Goal: Information Seeking & Learning: Understand process/instructions

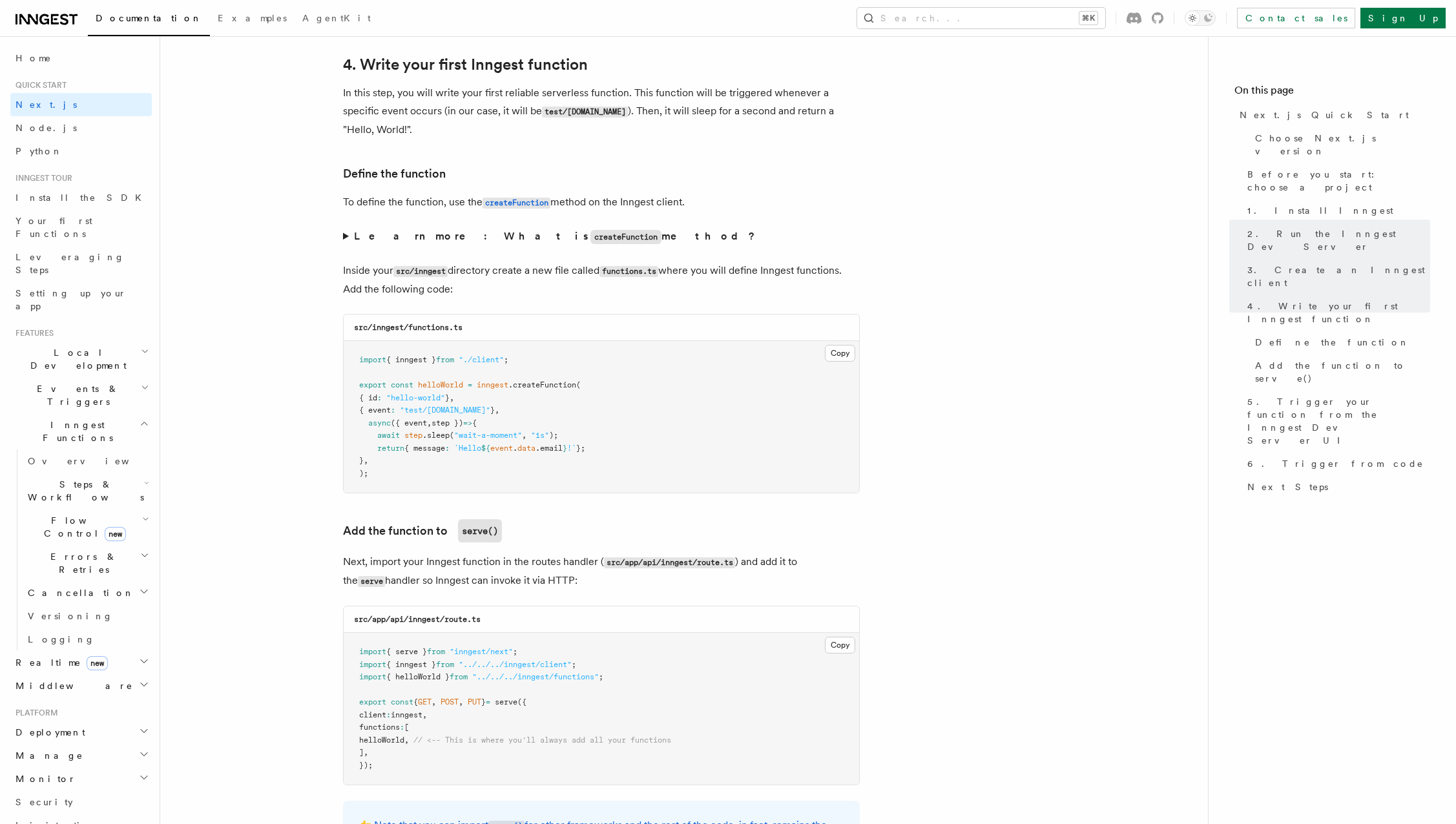
scroll to position [2082, 0]
click at [108, 527] on span "new" at bounding box center [114, 535] width 21 height 15
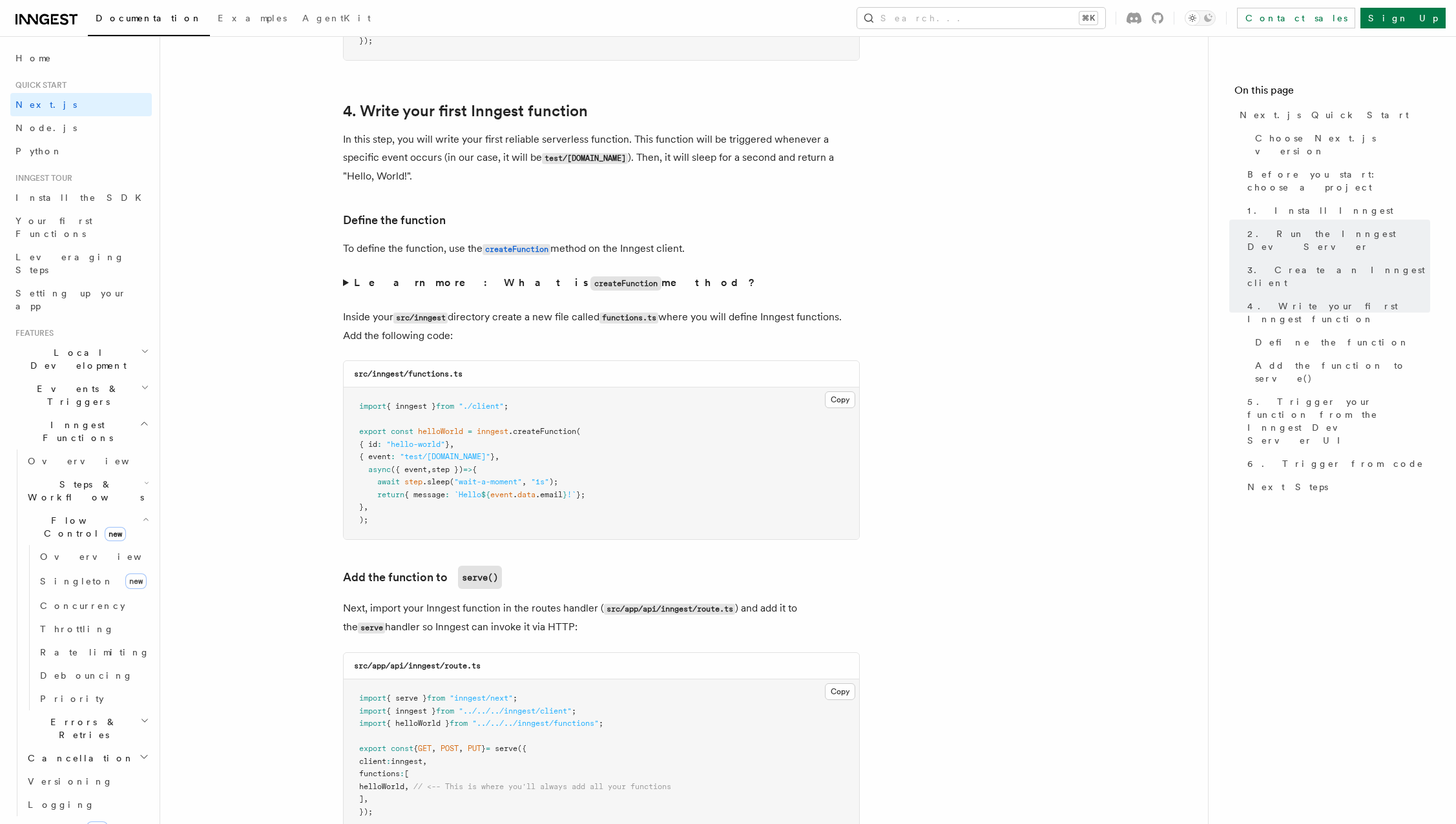
scroll to position [2207, 0]
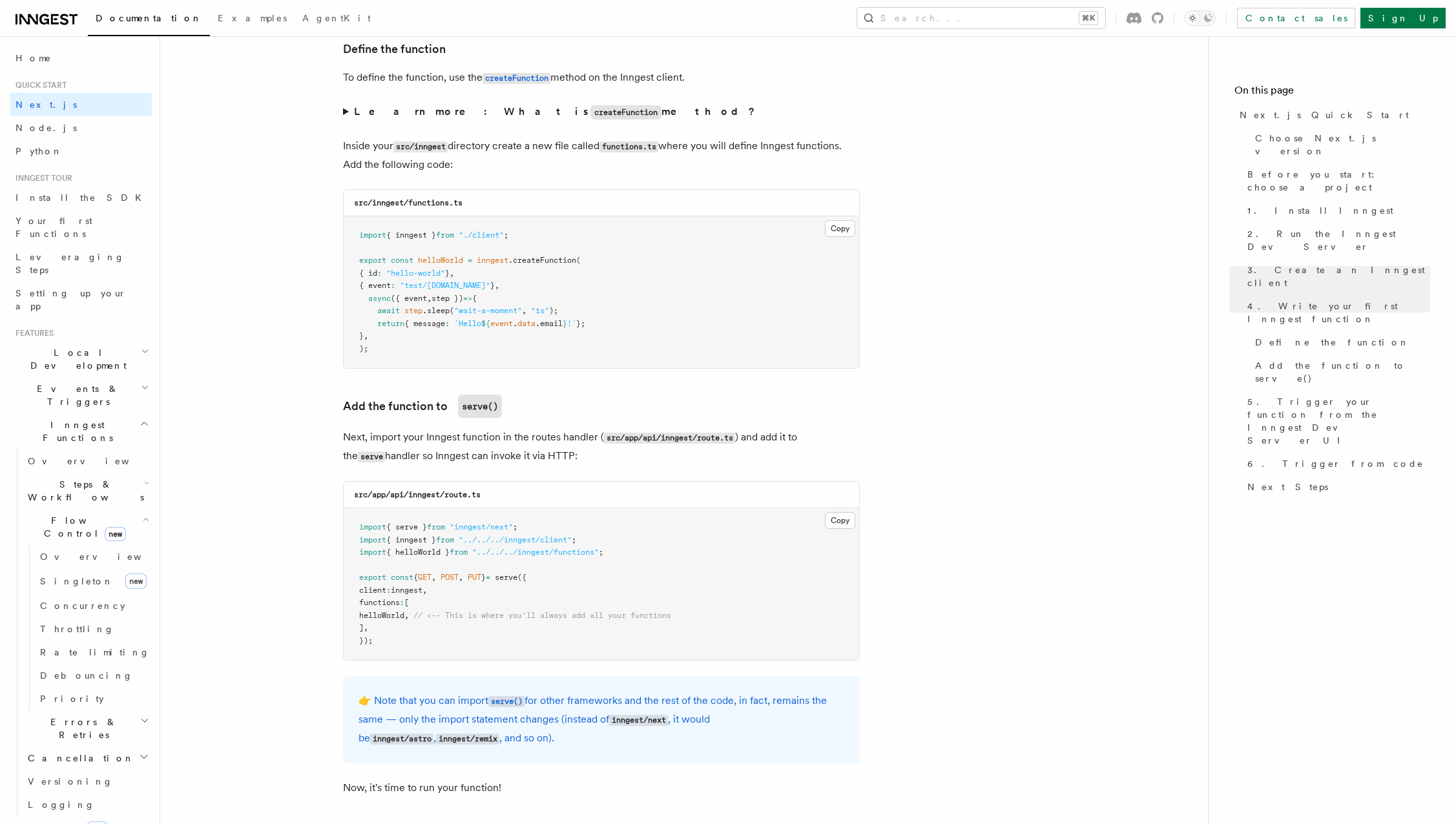
click at [517, 573] on span "serve" at bounding box center [505, 578] width 23 height 9
copy span "serve"
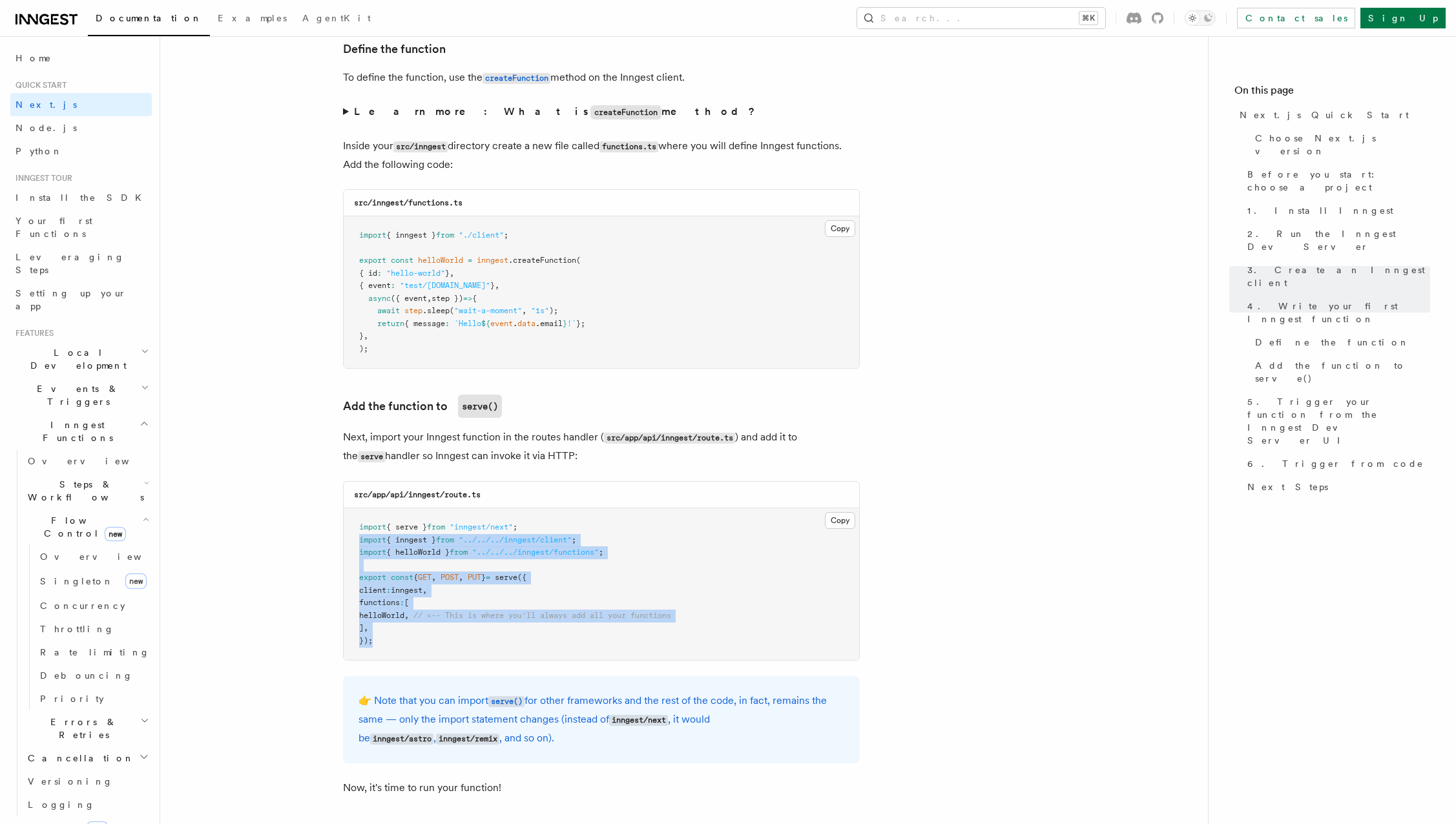
drag, startPoint x: 409, startPoint y: 637, endPoint x: 354, endPoint y: 523, distance: 126.6
click at [354, 523] on pre "import { serve } from "inngest/next" ; import { inngest } from "../../../innges…" at bounding box center [601, 584] width 516 height 152
copy code "import { inngest } from "../../../inngest/client" ; import { helloWorld } from …"
click at [359, 514] on pre "import { serve } from "inngest/next" ; import { inngest } from "../../../innges…" at bounding box center [601, 584] width 516 height 152
copy code "import { serve } from "inngest/next" ; import { inngest } from "../../../innges…"
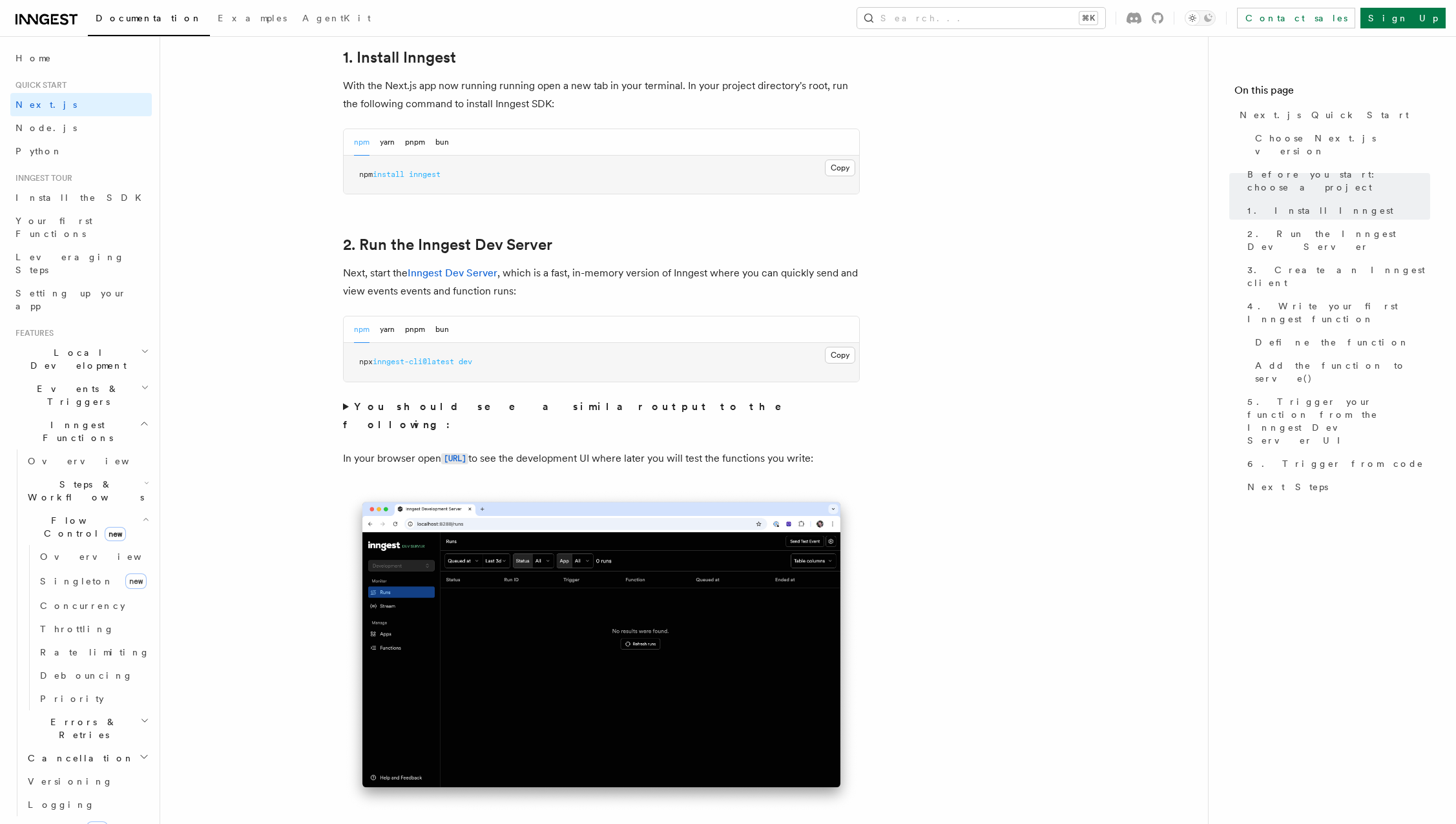
scroll to position [723, 0]
drag, startPoint x: 508, startPoint y: 355, endPoint x: 346, endPoint y: 351, distance: 162.0
click at [346, 352] on pre "npx inngest-cli@latest dev" at bounding box center [601, 362] width 516 height 38
copy span "npx inngest-cli@latest dev"
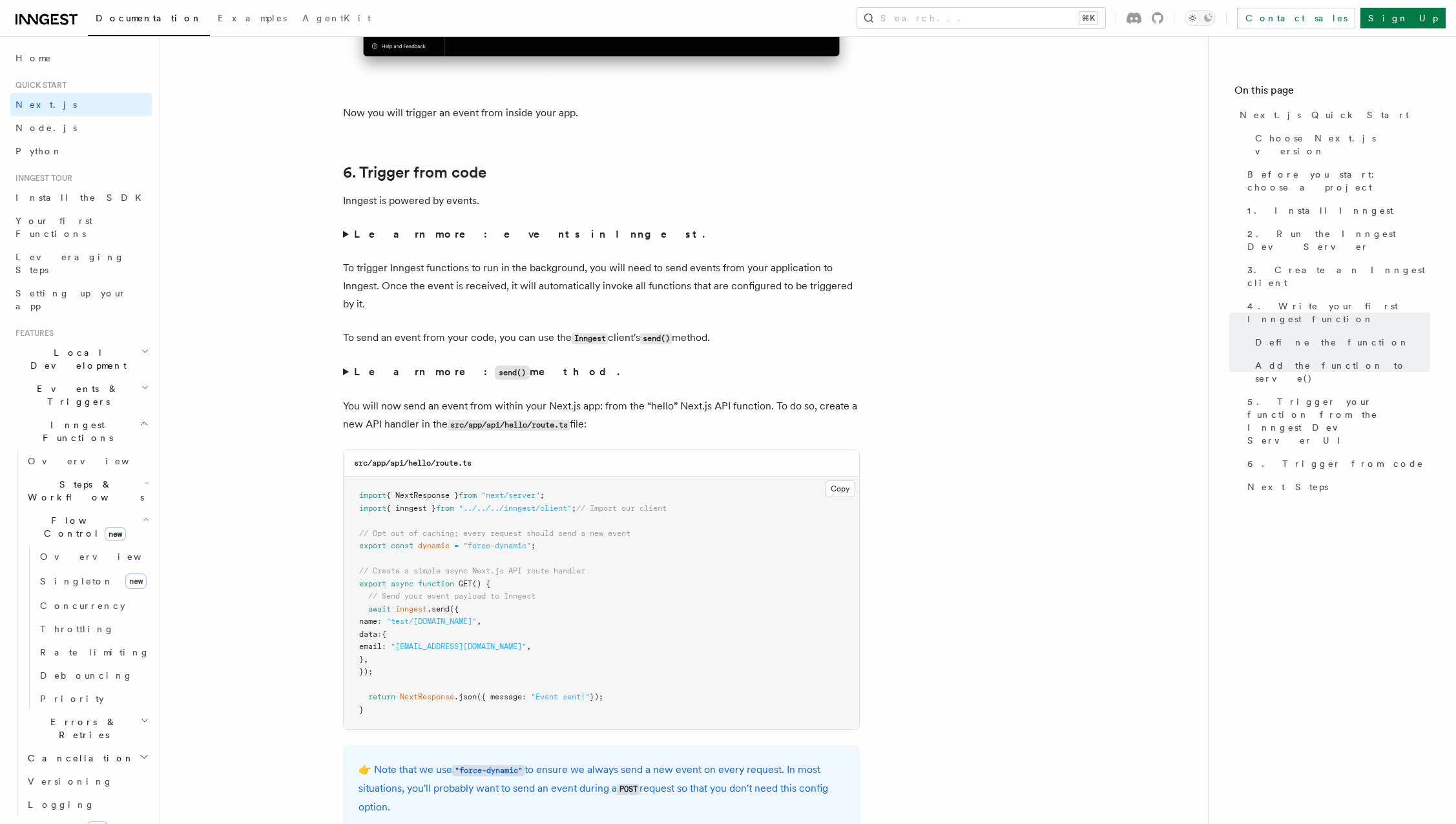
scroll to position [6431, 0]
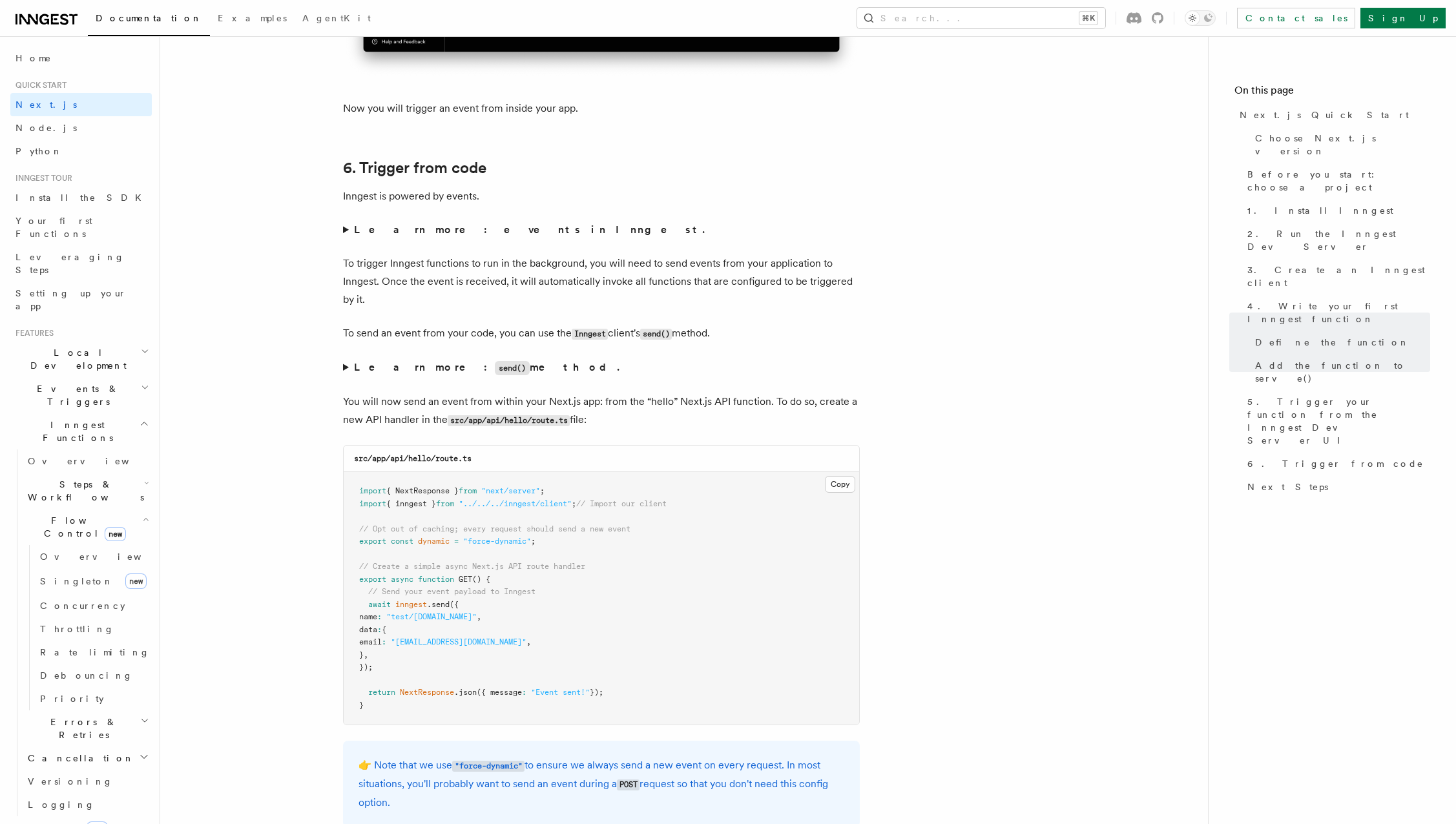
click at [438, 223] on strong "Learn more: events in Inngest." at bounding box center [531, 229] width 353 height 12
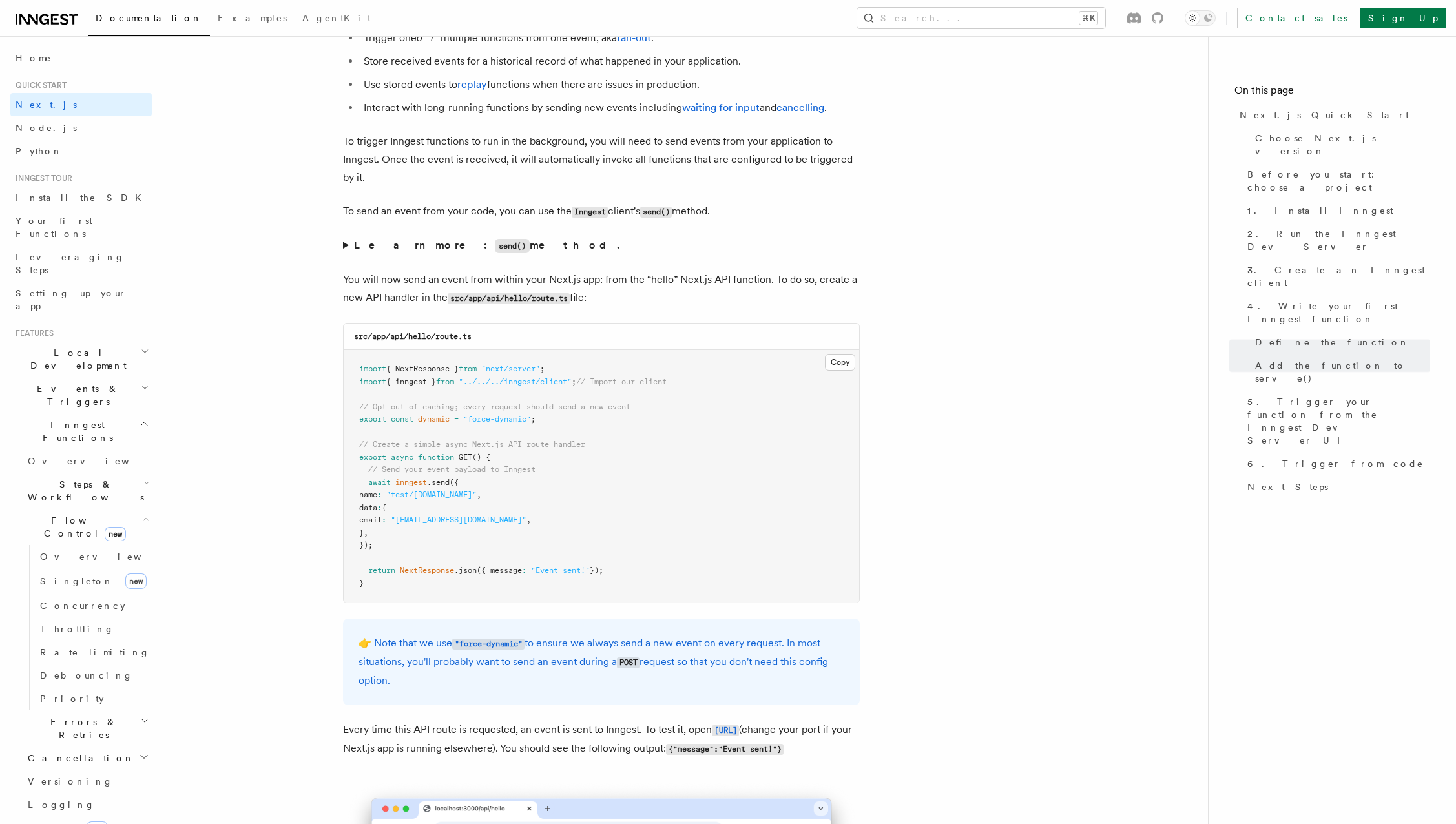
scroll to position [6706, 0]
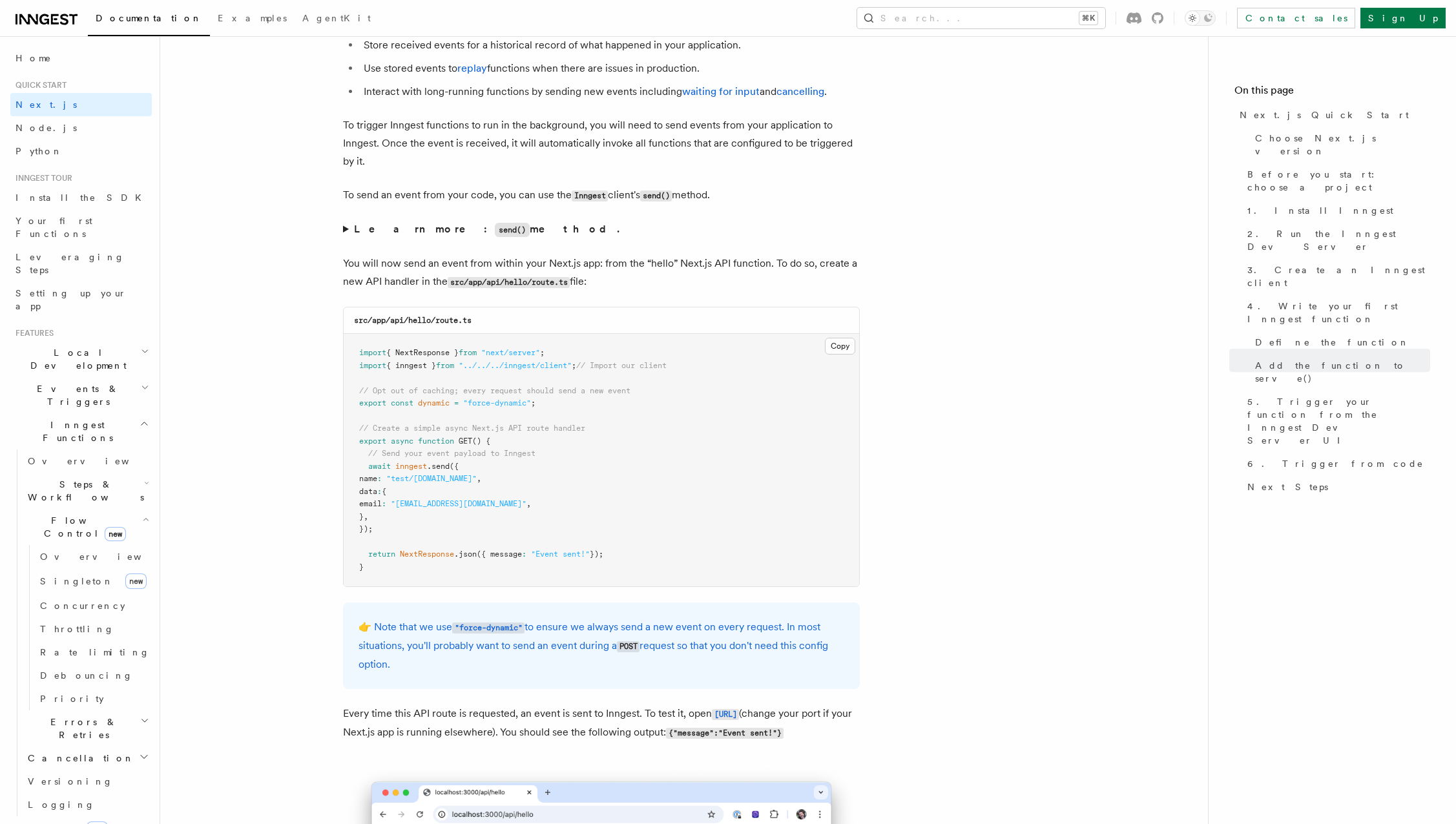
drag, startPoint x: 367, startPoint y: 451, endPoint x: 443, endPoint y: 514, distance: 98.7
click at [443, 514] on pre "import { NextResponse } from "next/server" ; import { inngest } from "../../../…" at bounding box center [601, 461] width 516 height 253
copy code "await inngest .send ({ name : "test/[DOMAIN_NAME]" , data : { email : "[EMAIL_A…"
